Goal: Task Accomplishment & Management: Use online tool/utility

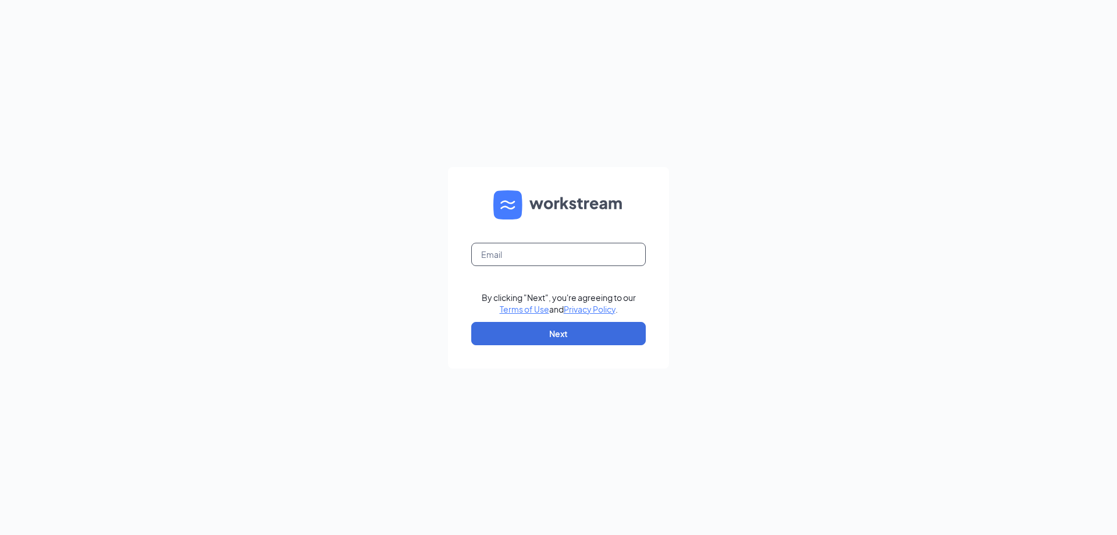
click at [505, 252] on input "text" at bounding box center [558, 254] width 175 height 23
type input "ethanaxel@me.com"
click at [551, 334] on button "Next" at bounding box center [558, 333] width 175 height 23
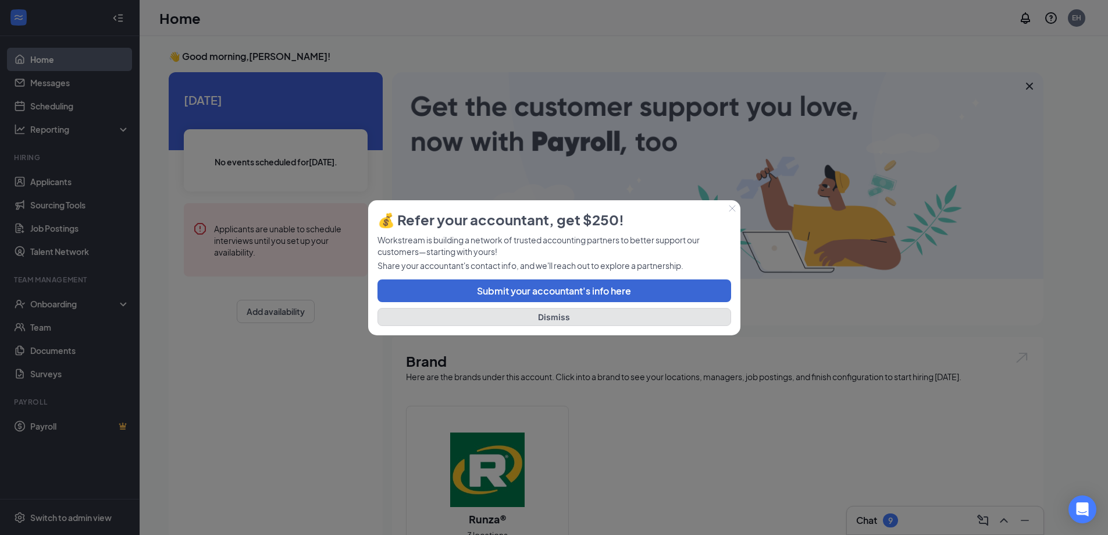
click at [558, 314] on button "Dismiss" at bounding box center [555, 317] width 354 height 18
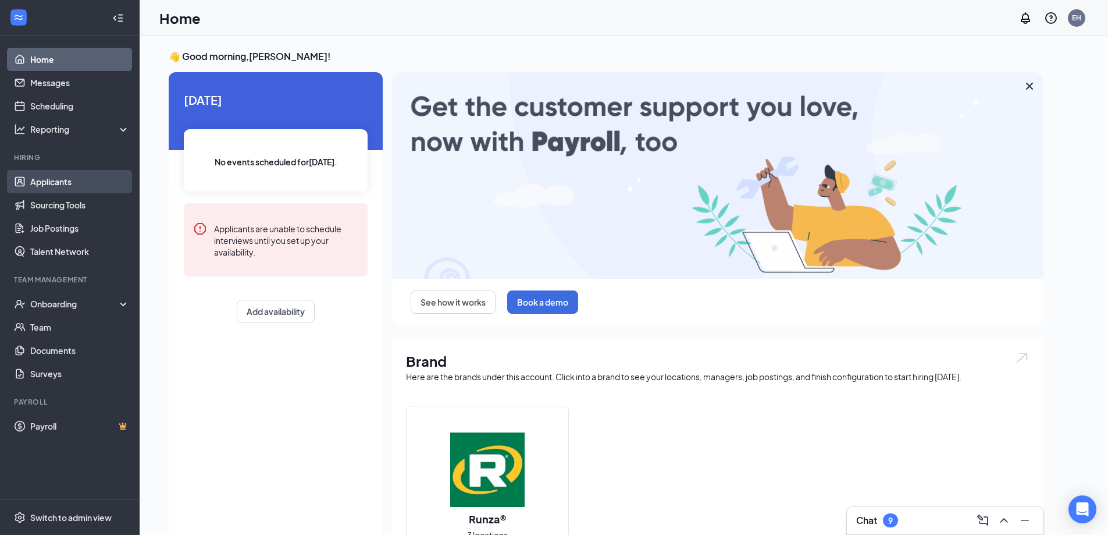
click at [30, 176] on link "Applicants" at bounding box center [80, 181] width 100 height 23
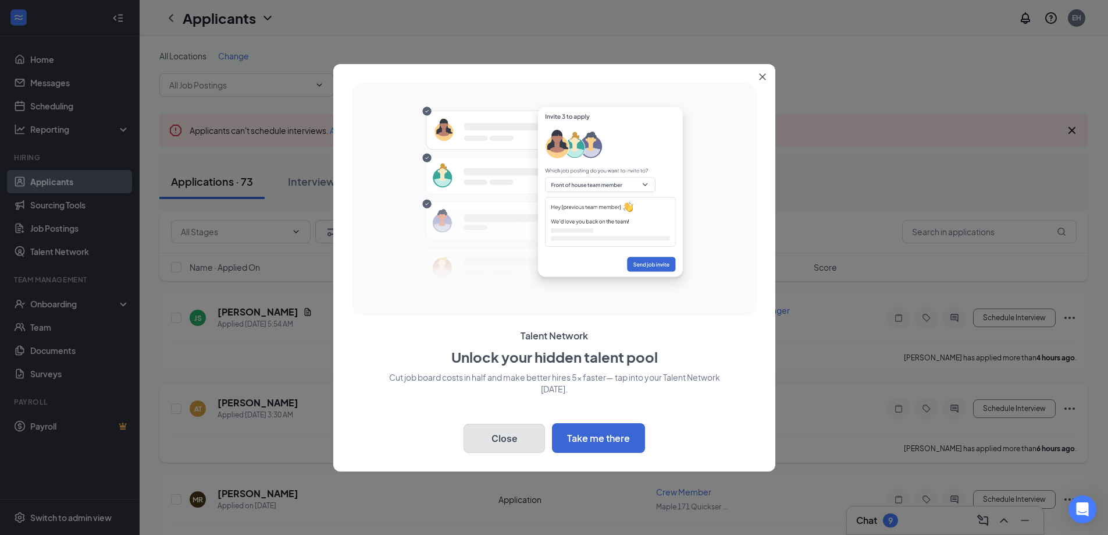
click at [516, 435] on button "Close" at bounding box center [504, 438] width 81 height 29
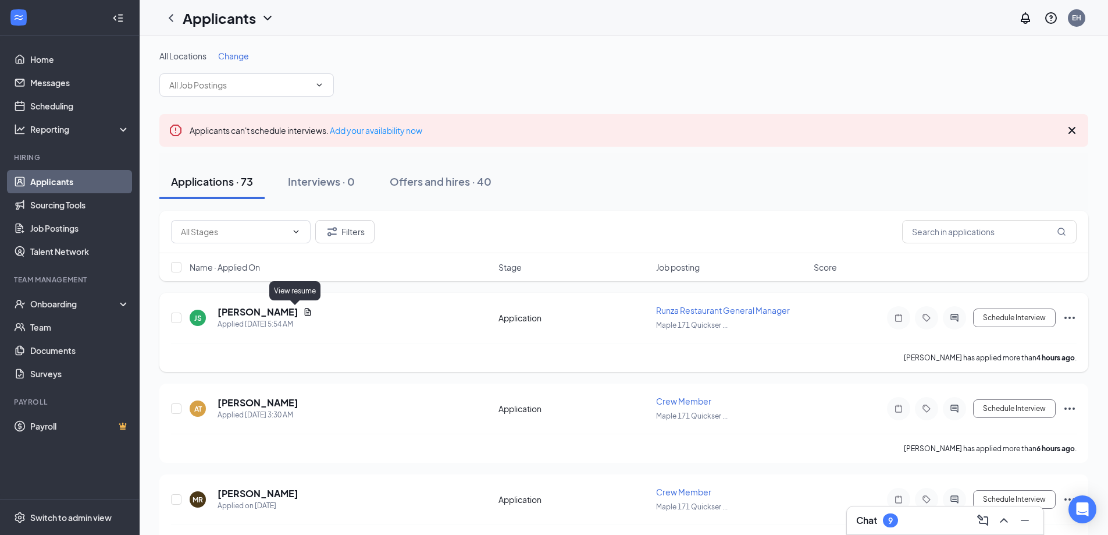
click at [305, 312] on icon "Document" at bounding box center [308, 312] width 6 height 8
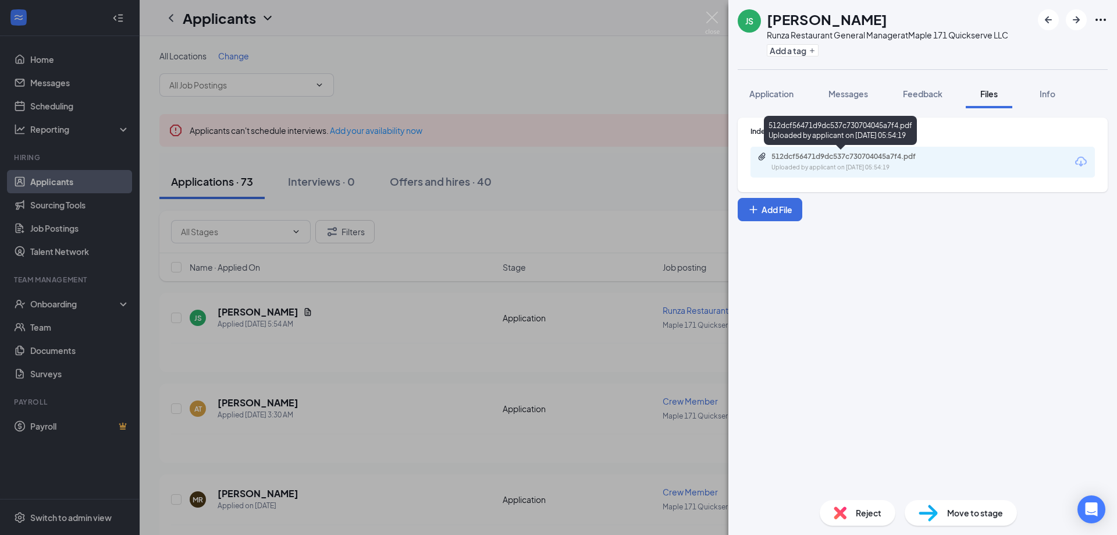
click at [917, 159] on div "512dcf56471d9dc537c730704045a7f4.pdf" at bounding box center [853, 156] width 163 height 9
click at [759, 89] on span "Application" at bounding box center [771, 93] width 44 height 10
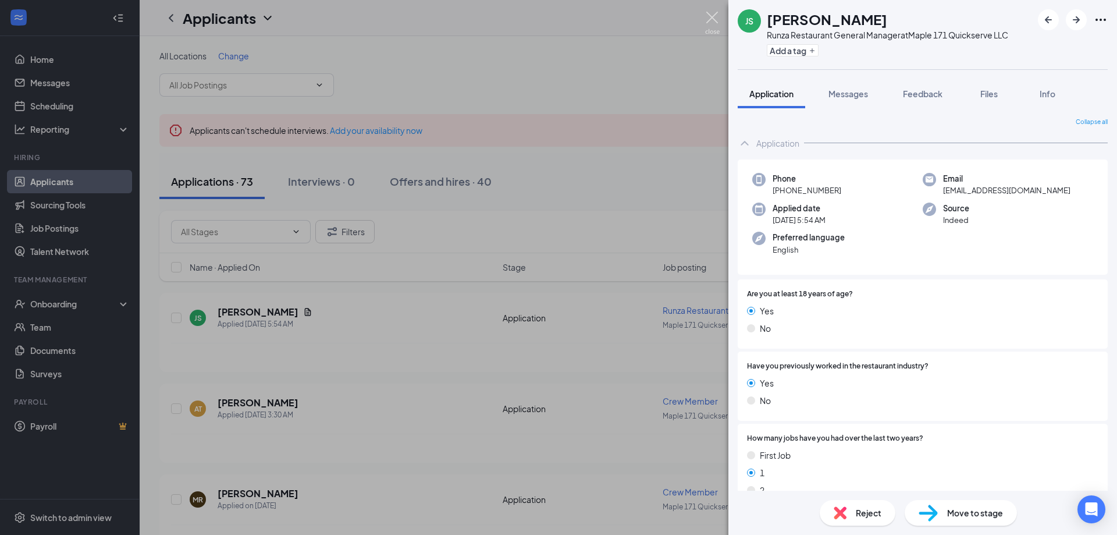
click at [709, 19] on img at bounding box center [712, 23] width 15 height 23
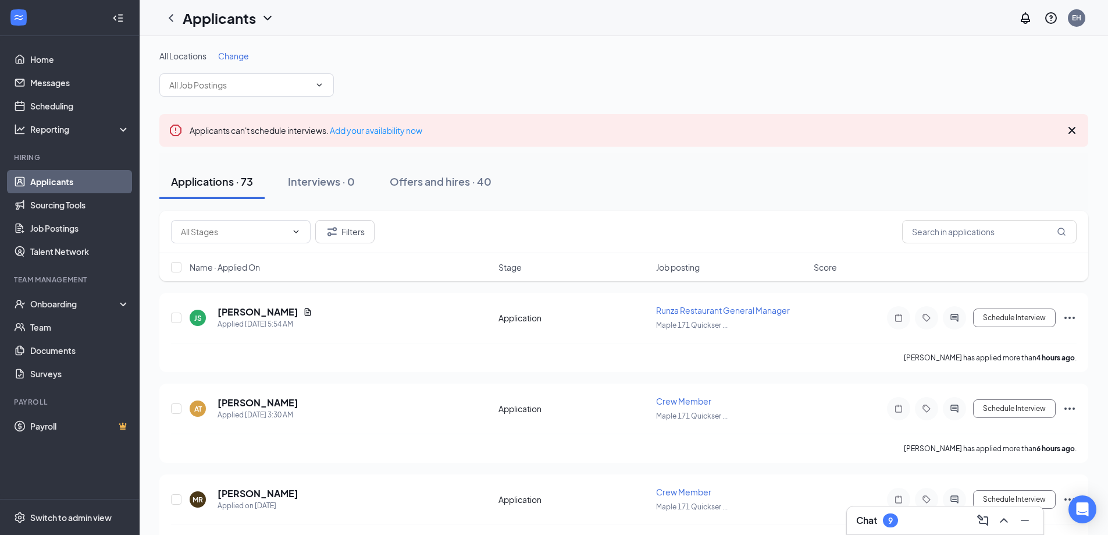
click at [461, 86] on div "All Locations Change" at bounding box center [623, 73] width 929 height 47
